Goal: Transaction & Acquisition: Download file/media

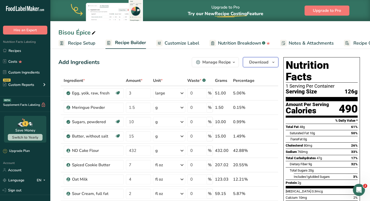
click at [265, 63] on span "Download" at bounding box center [258, 62] width 19 height 6
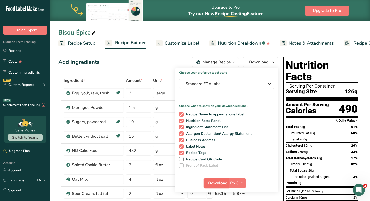
click at [219, 187] on button "Download" at bounding box center [216, 183] width 25 height 10
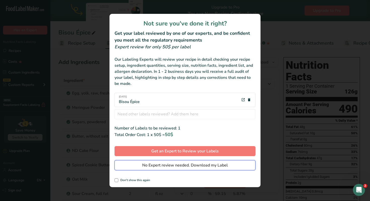
click at [193, 163] on span "No Expert review needed. Download my Label" at bounding box center [185, 165] width 86 height 6
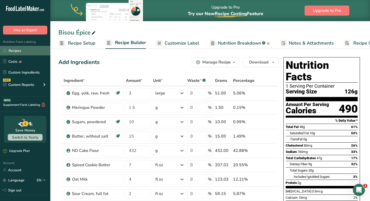
click at [19, 49] on link "Recipes" at bounding box center [25, 51] width 50 height 10
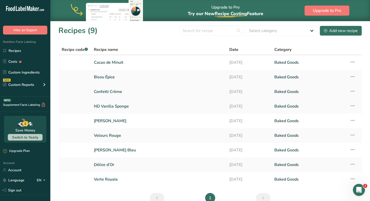
click at [117, 91] on link "Confetti Crème" at bounding box center [158, 91] width 129 height 11
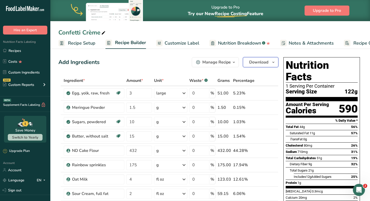
click at [259, 62] on span "Download" at bounding box center [258, 62] width 19 height 6
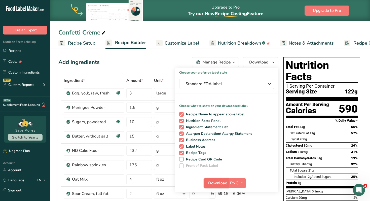
click at [214, 183] on span "Download" at bounding box center [217, 183] width 19 height 6
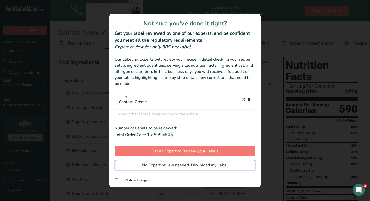
click at [199, 168] on span "No Expert review needed. Download my Label" at bounding box center [185, 165] width 86 height 6
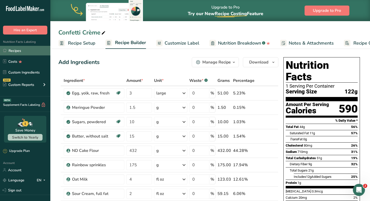
click at [27, 51] on link "Recipes" at bounding box center [25, 51] width 50 height 10
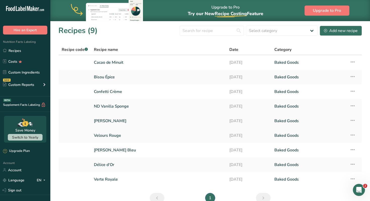
click at [111, 120] on link "[PERSON_NAME]" at bounding box center [158, 121] width 129 height 11
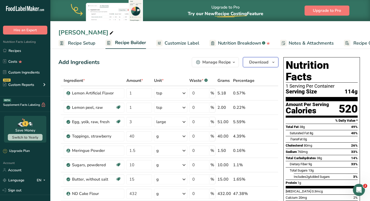
click at [255, 63] on span "Download" at bounding box center [258, 62] width 19 height 6
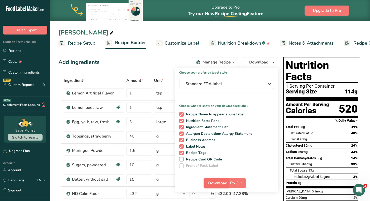
click at [220, 184] on span "Download" at bounding box center [217, 183] width 19 height 6
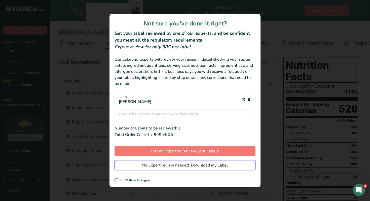
click at [200, 162] on span "No Expert review needed. Download my Label" at bounding box center [185, 165] width 86 height 6
